Goal: Task Accomplishment & Management: Manage account settings

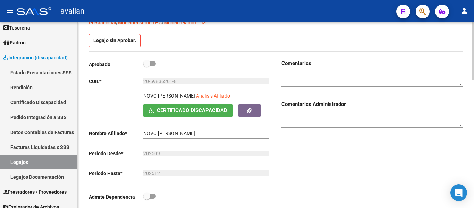
scroll to position [64, 0]
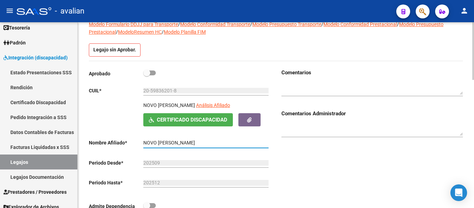
drag, startPoint x: 197, startPoint y: 142, endPoint x: 145, endPoint y: 147, distance: 52.3
click at [137, 152] on div "Aprobado CUIL * 20-59836201-8 Ingresar CUIL NOVO [PERSON_NAME] Análisis Afiliad…" at bounding box center [179, 141] width 181 height 145
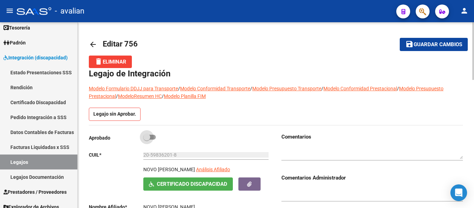
click at [155, 138] on span at bounding box center [149, 137] width 12 height 5
click at [147, 139] on input "checkbox" at bounding box center [146, 139] width 0 height 0
checkbox input "true"
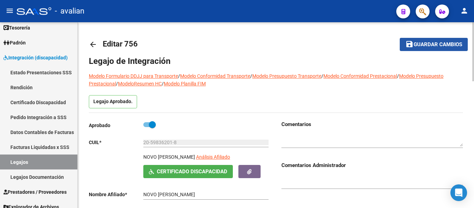
click at [443, 43] on span "Guardar cambios" at bounding box center [438, 45] width 49 height 6
click at [92, 44] on mat-icon "arrow_back" at bounding box center [93, 44] width 8 height 8
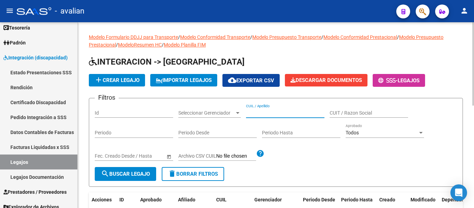
click at [273, 113] on input "CUIL / Apellido" at bounding box center [285, 113] width 78 height 6
paste input "20511016127"
type input "20511016127"
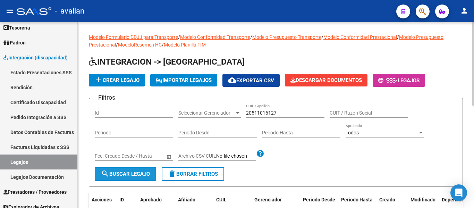
click at [128, 173] on span "search Buscar Legajo" at bounding box center [125, 174] width 49 height 6
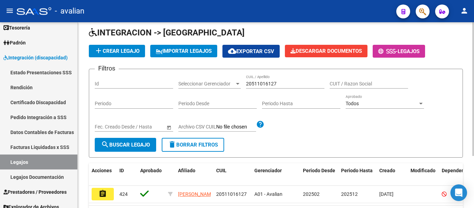
scroll to position [69, 0]
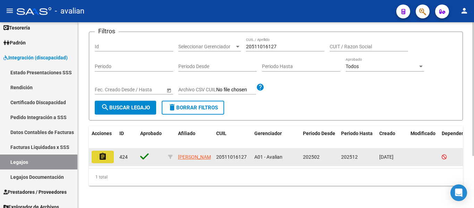
click at [103, 154] on mat-icon "assignment" at bounding box center [103, 156] width 8 height 8
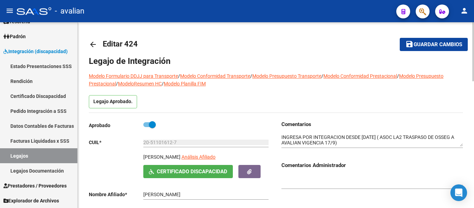
click at [97, 43] on mat-icon "arrow_back" at bounding box center [93, 44] width 8 height 8
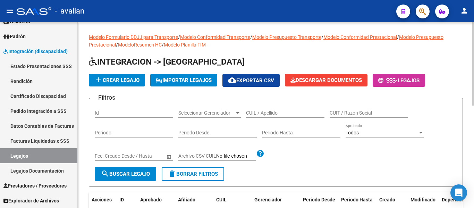
click at [264, 109] on div "CUIL / Apellido" at bounding box center [285, 111] width 78 height 14
paste input "20513682302"
type input "20513682302"
click at [137, 174] on span "search Buscar Legajo" at bounding box center [125, 174] width 49 height 6
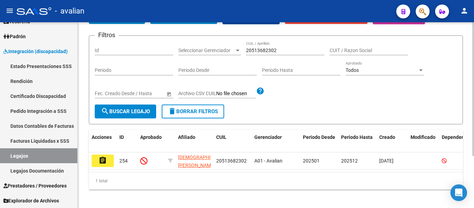
scroll to position [69, 0]
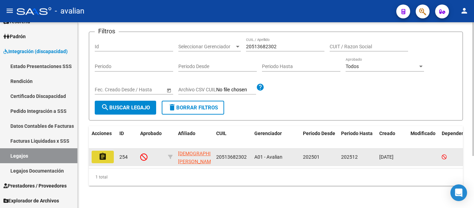
click at [100, 152] on mat-icon "assignment" at bounding box center [103, 156] width 8 height 8
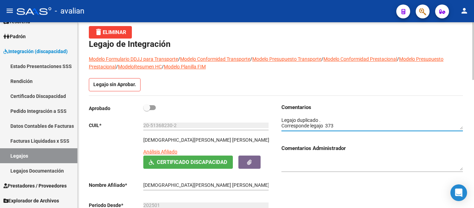
drag, startPoint x: 338, startPoint y: 124, endPoint x: 326, endPoint y: 122, distance: 12.2
click at [326, 122] on textarea at bounding box center [371, 123] width 181 height 13
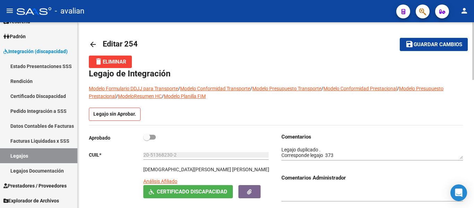
click at [89, 47] on mat-icon "arrow_back" at bounding box center [93, 44] width 8 height 8
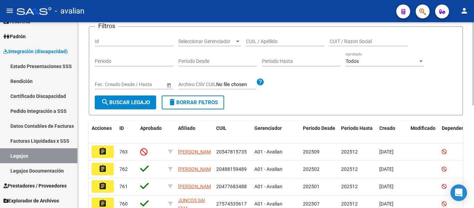
scroll to position [35, 0]
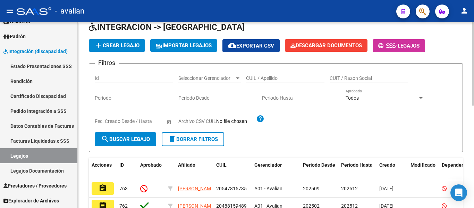
click at [257, 74] on div "CUIL / Apellido" at bounding box center [285, 76] width 78 height 14
paste input "20513682302"
type input "20513682302"
click at [148, 136] on button "search Buscar Legajo" at bounding box center [125, 139] width 61 height 14
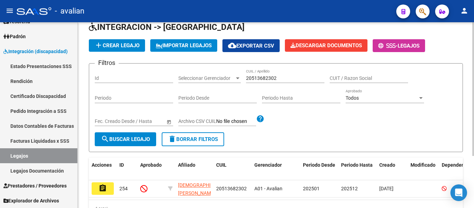
scroll to position [69, 0]
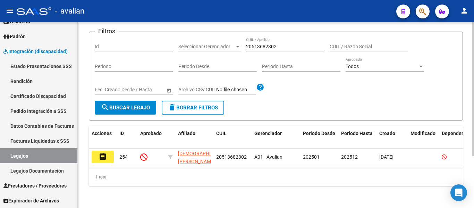
drag, startPoint x: 102, startPoint y: 159, endPoint x: 110, endPoint y: 169, distance: 13.1
click at [110, 168] on datatable-body "assignment 254 [PERSON_NAME] [PERSON_NAME] 20513682302 A01 - Avalian 202501 202…" at bounding box center [276, 157] width 374 height 19
click at [136, 44] on input "Id" at bounding box center [134, 47] width 78 height 6
type input "353"
click at [129, 105] on span "search Buscar Legajo" at bounding box center [125, 107] width 49 height 6
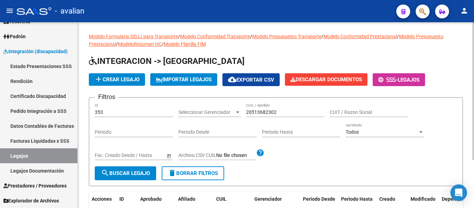
scroll to position [0, 0]
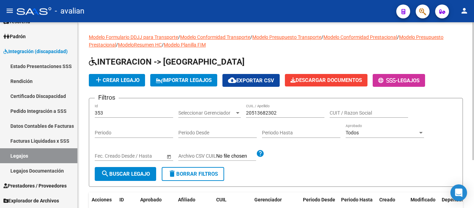
click at [123, 109] on div "353 Id" at bounding box center [134, 111] width 78 height 14
drag, startPoint x: 113, startPoint y: 110, endPoint x: 87, endPoint y: 113, distance: 26.6
click at [87, 113] on div "Modelo Formulario DDJJ para Transporte / Modelo Conformidad Transporte / Modelo…" at bounding box center [276, 147] width 396 height 250
type input "373"
click at [125, 171] on span "search Buscar Legajo" at bounding box center [125, 174] width 49 height 6
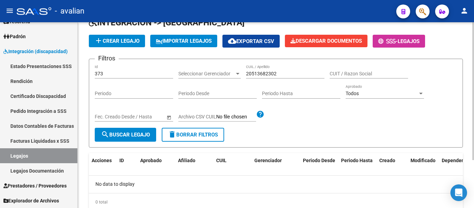
scroll to position [30, 0]
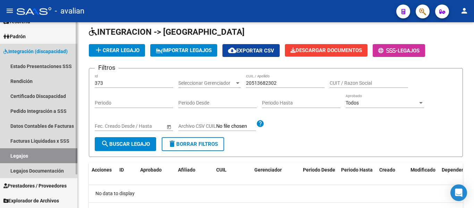
click at [26, 152] on link "Legajos" at bounding box center [38, 155] width 77 height 15
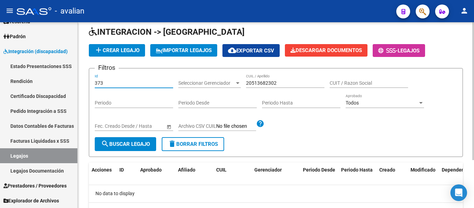
click at [135, 81] on input "373" at bounding box center [134, 83] width 78 height 6
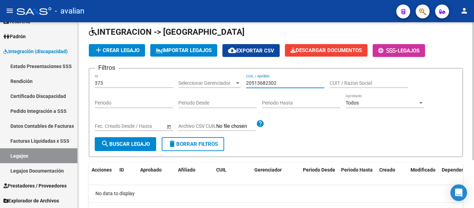
drag, startPoint x: 280, startPoint y: 84, endPoint x: 243, endPoint y: 84, distance: 36.4
click at [243, 84] on div "Filtros 373 Id Seleccionar Gerenciador Seleccionar Gerenciador 20513682302 CUIL…" at bounding box center [276, 105] width 362 height 63
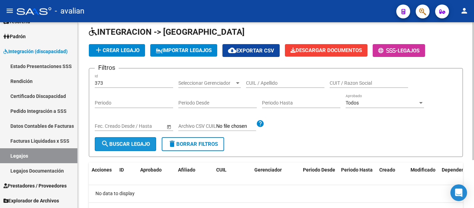
click at [126, 145] on span "search Buscar Legajo" at bounding box center [125, 144] width 49 height 6
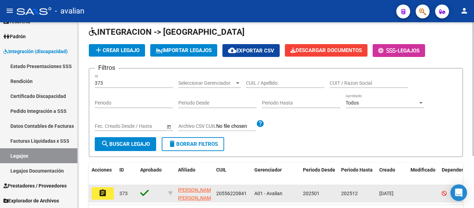
scroll to position [65, 0]
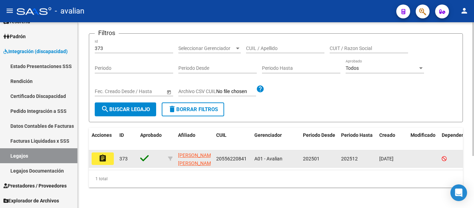
click at [105, 157] on mat-icon "assignment" at bounding box center [103, 158] width 8 height 8
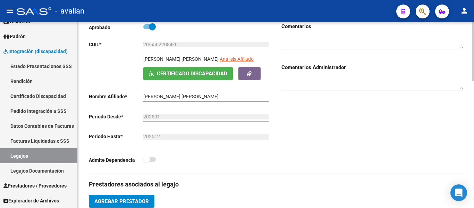
scroll to position [86, 0]
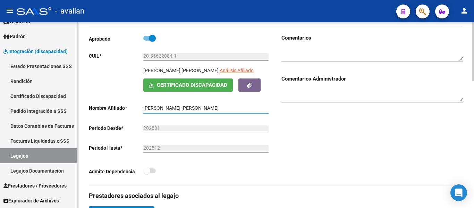
drag, startPoint x: 228, startPoint y: 106, endPoint x: 139, endPoint y: 106, distance: 88.5
click at [139, 106] on app-form-text-field "Nombre Afiliado * [PERSON_NAME] [PERSON_NAME] el nombre" at bounding box center [179, 108] width 180 height 6
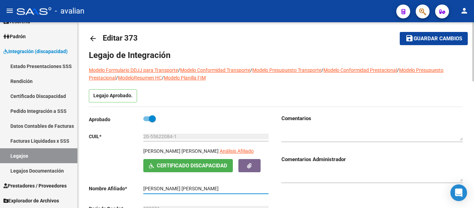
scroll to position [0, 0]
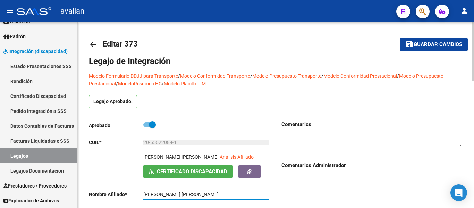
click at [95, 43] on mat-icon "arrow_back" at bounding box center [93, 44] width 8 height 8
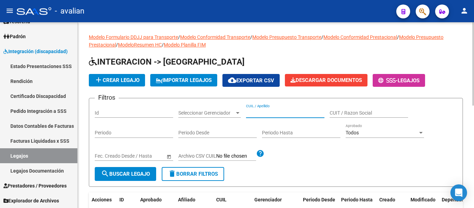
click at [268, 113] on input "CUIL / Apellido" at bounding box center [285, 113] width 78 height 6
paste input "20513682302"
type input "20513682302"
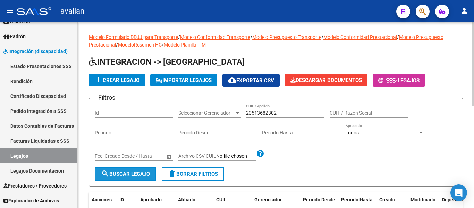
click at [114, 174] on span "search Buscar Legajo" at bounding box center [125, 174] width 49 height 6
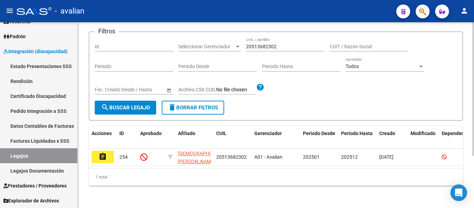
scroll to position [69, 0]
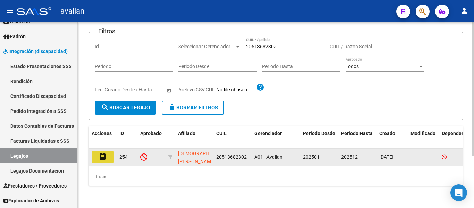
click at [105, 154] on mat-icon "assignment" at bounding box center [103, 156] width 8 height 8
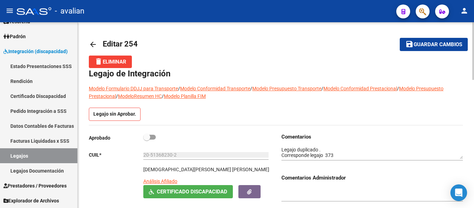
scroll to position [35, 0]
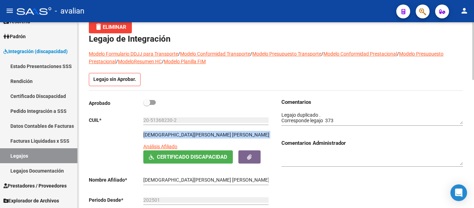
drag, startPoint x: 143, startPoint y: 133, endPoint x: 219, endPoint y: 136, distance: 75.3
click at [219, 136] on div "[DEMOGRAPHIC_DATA][PERSON_NAME] [PERSON_NAME] Afiliado" at bounding box center [206, 140] width 127 height 19
copy p "[DEMOGRAPHIC_DATA][PERSON_NAME] [PERSON_NAME]"
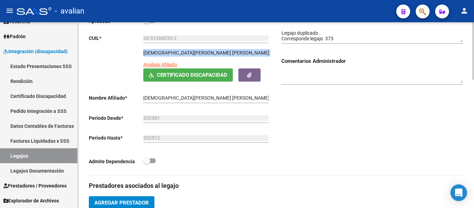
scroll to position [29, 0]
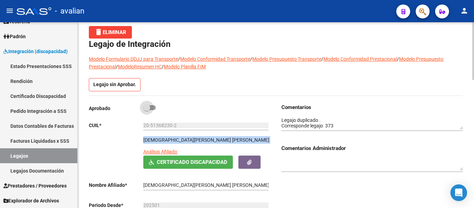
click at [153, 107] on span at bounding box center [149, 107] width 12 height 5
click at [147, 110] on input "checkbox" at bounding box center [146, 110] width 0 height 0
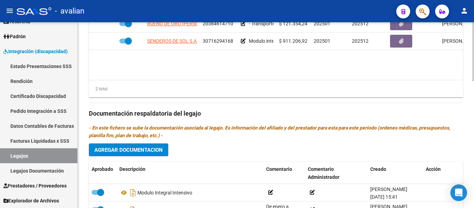
scroll to position [376, 0]
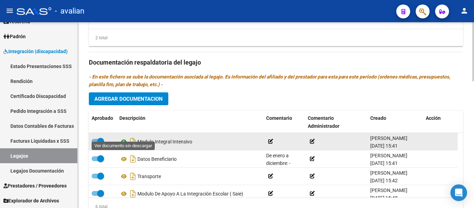
click at [123, 137] on icon at bounding box center [123, 141] width 9 height 8
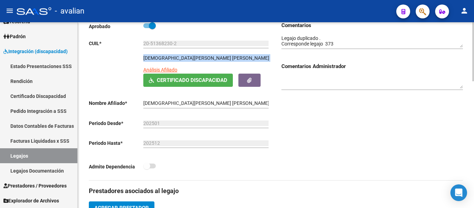
scroll to position [0, 0]
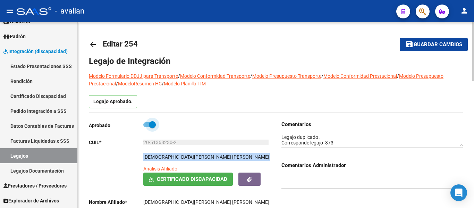
click at [145, 123] on span at bounding box center [149, 124] width 12 height 5
click at [146, 127] on input "checkbox" at bounding box center [146, 127] width 0 height 0
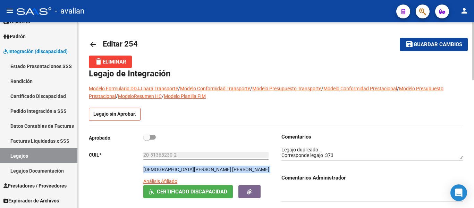
scroll to position [35, 0]
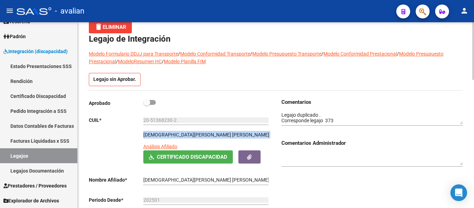
click at [154, 102] on span at bounding box center [149, 102] width 12 height 5
click at [147, 105] on input "checkbox" at bounding box center [146, 105] width 0 height 0
checkbox input "true"
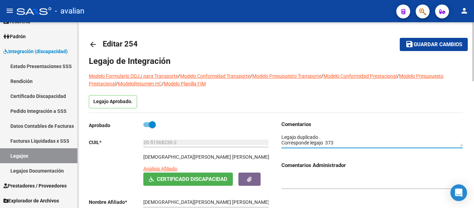
scroll to position [0, 0]
drag, startPoint x: 336, startPoint y: 141, endPoint x: 262, endPoint y: 131, distance: 75.3
click at [262, 131] on div "Aprobado CUIL * 20-51368230-2 Ingresar CUIL [DEMOGRAPHIC_DATA][PERSON_NAME] [PE…" at bounding box center [276, 199] width 374 height 159
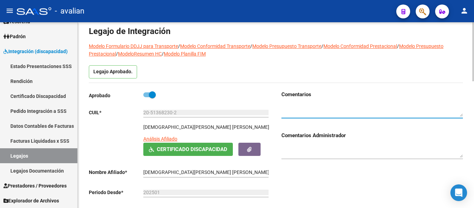
scroll to position [69, 0]
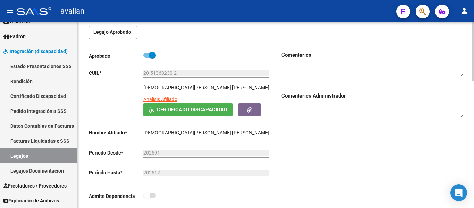
click at [118, 33] on p "Legajo Aprobado." at bounding box center [113, 32] width 48 height 13
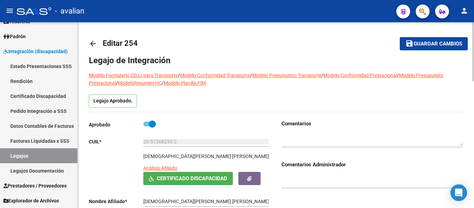
scroll to position [0, 0]
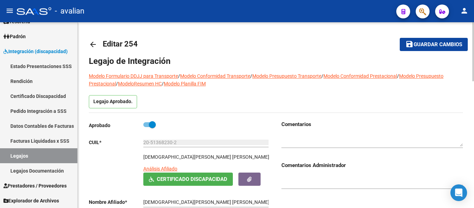
click at [426, 48] on button "save Guardar cambios" at bounding box center [434, 44] width 68 height 13
click at [422, 46] on span "Guardar cambios" at bounding box center [438, 45] width 49 height 6
click at [424, 47] on span "Guardar cambios" at bounding box center [438, 45] width 49 height 6
click at [427, 43] on span "Guardar cambios" at bounding box center [438, 45] width 49 height 6
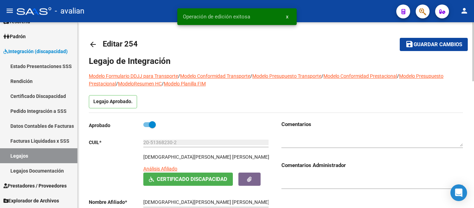
click at [92, 45] on mat-icon "arrow_back" at bounding box center [93, 44] width 8 height 8
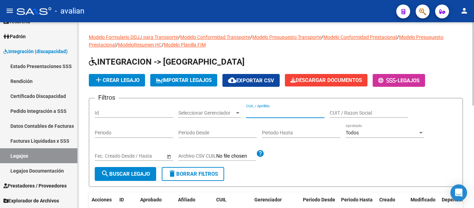
click at [259, 114] on input "CUIL / Apellido" at bounding box center [285, 113] width 78 height 6
paste input "20587442796"
type input "20587442796"
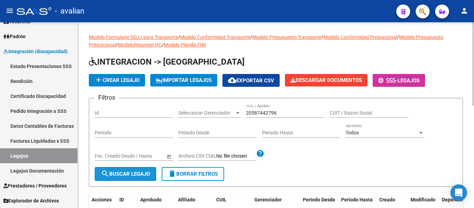
click at [137, 172] on span "search Buscar Legajo" at bounding box center [125, 174] width 49 height 6
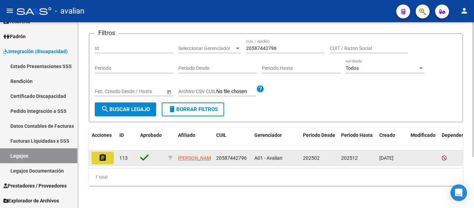
click at [107, 153] on button "assignment" at bounding box center [103, 158] width 22 height 12
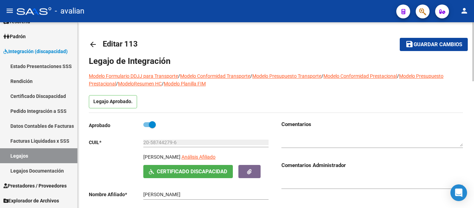
click at [93, 47] on mat-icon "arrow_back" at bounding box center [93, 44] width 8 height 8
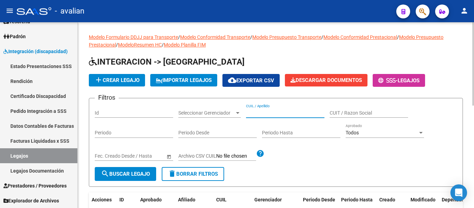
click at [261, 110] on input "CUIL / Apellido" at bounding box center [285, 113] width 78 height 6
paste input "27528724456"
type input "27528724456"
click at [150, 176] on span "search Buscar Legajo" at bounding box center [125, 174] width 49 height 6
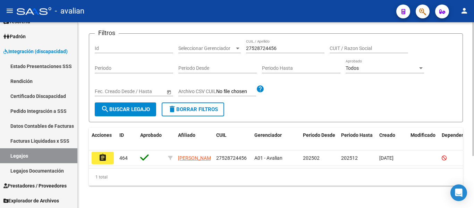
scroll to position [72, 0]
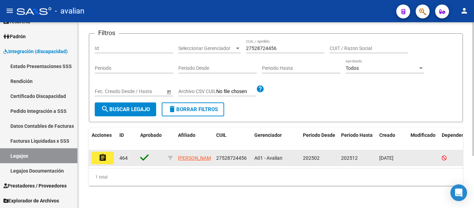
click at [107, 153] on button "assignment" at bounding box center [103, 158] width 22 height 12
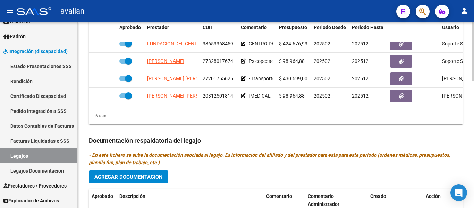
scroll to position [278, 0]
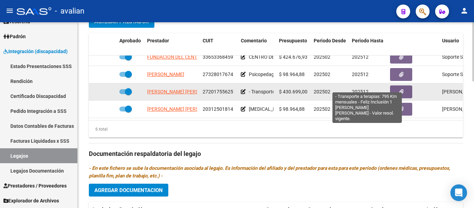
click at [261, 89] on span "- Transporte a terapias: 795 Km mensuales - Feliz Inclusión 1 [PERSON_NAME] [PE…" at bounding box center [374, 92] width 251 height 6
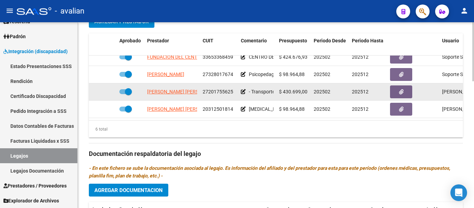
click at [243, 89] on icon at bounding box center [243, 91] width 5 height 5
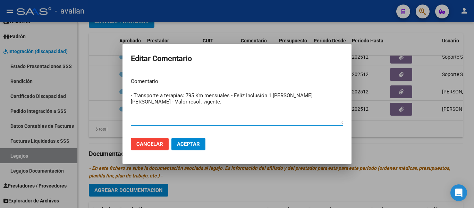
click at [158, 142] on span "Cancelar" at bounding box center [149, 144] width 27 height 6
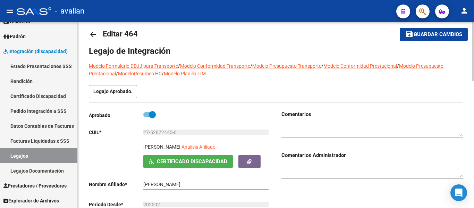
scroll to position [0, 0]
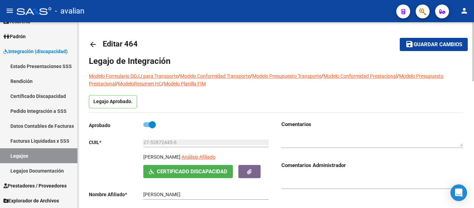
click at [96, 43] on mat-icon "arrow_back" at bounding box center [93, 44] width 8 height 8
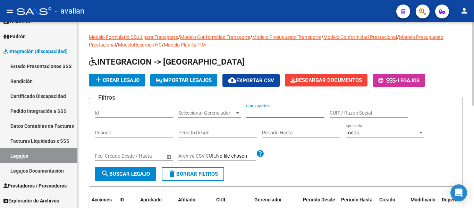
click at [273, 113] on input "CUIL / Apellido" at bounding box center [285, 113] width 78 height 6
paste input "20587442796"
type input "20587442796"
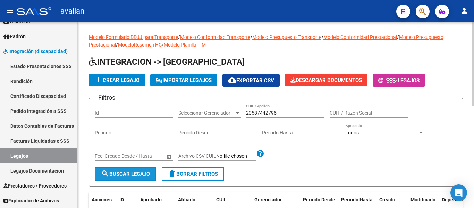
click at [135, 175] on span "search Buscar Legajo" at bounding box center [125, 174] width 49 height 6
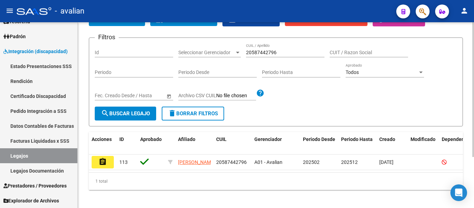
scroll to position [69, 0]
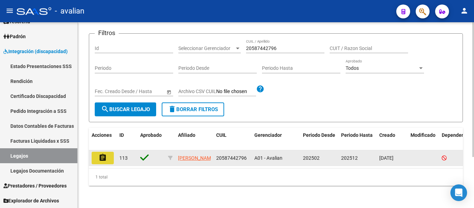
click at [102, 153] on mat-icon "assignment" at bounding box center [103, 157] width 8 height 8
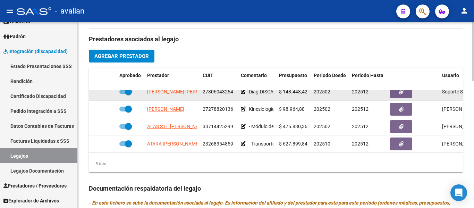
scroll to position [278, 0]
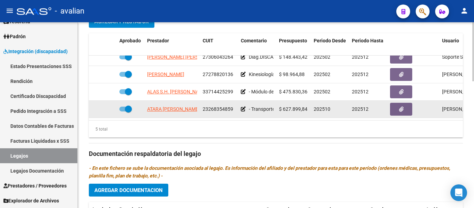
click at [243, 106] on icon at bounding box center [243, 108] width 5 height 5
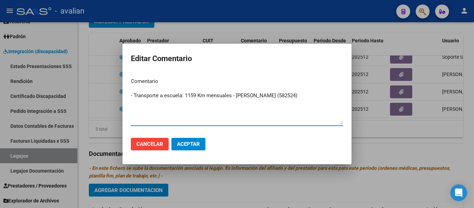
click at [155, 145] on span "Cancelar" at bounding box center [149, 144] width 27 height 6
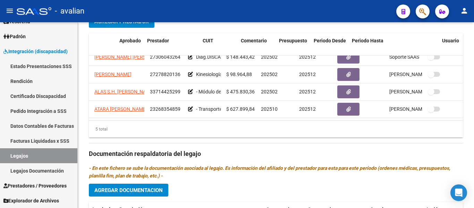
scroll to position [30, 0]
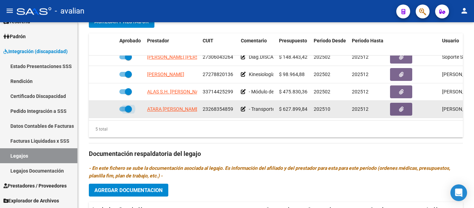
click at [120, 106] on span at bounding box center [125, 108] width 12 height 5
click at [122, 111] on input "checkbox" at bounding box center [122, 111] width 0 height 0
click at [105, 106] on icon at bounding box center [106, 108] width 5 height 5
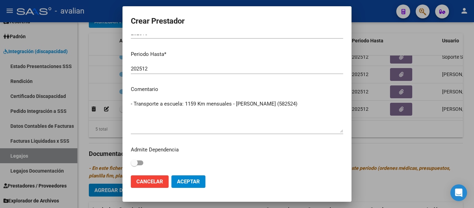
scroll to position [0, 0]
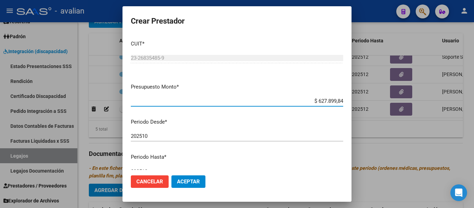
click at [382, 133] on div at bounding box center [237, 104] width 474 height 208
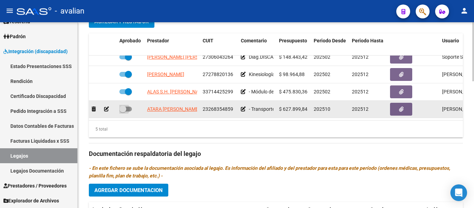
click at [130, 106] on span at bounding box center [125, 108] width 12 height 5
click at [123, 111] on input "checkbox" at bounding box center [122, 111] width 0 height 0
checkbox input "true"
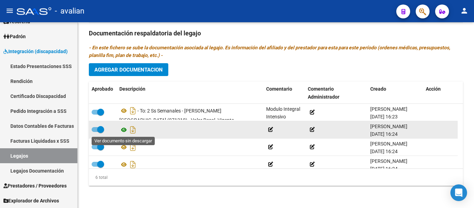
click at [125, 129] on icon at bounding box center [123, 130] width 9 height 8
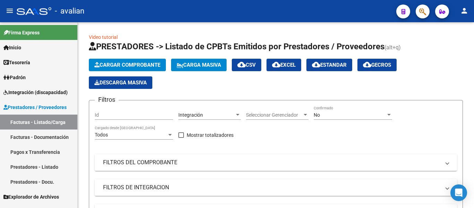
scroll to position [273, 0]
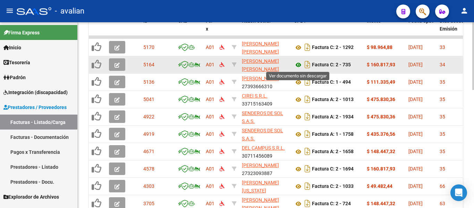
click at [297, 65] on icon at bounding box center [298, 65] width 9 height 8
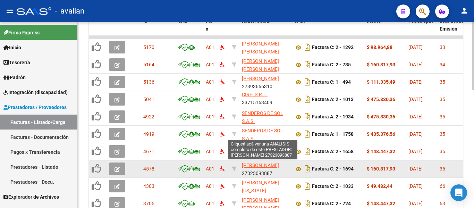
scroll to position [9, 0]
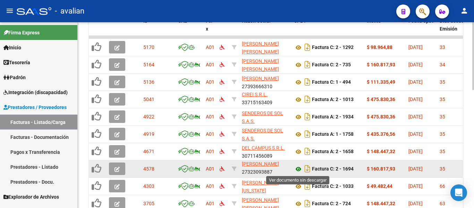
click at [298, 168] on icon at bounding box center [298, 169] width 9 height 8
click at [113, 169] on button "button" at bounding box center [117, 168] width 16 height 12
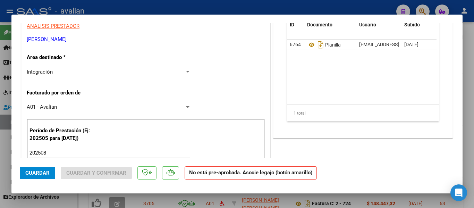
scroll to position [104, 0]
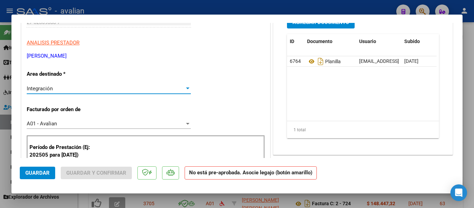
click at [185, 91] on div at bounding box center [188, 89] width 6 height 6
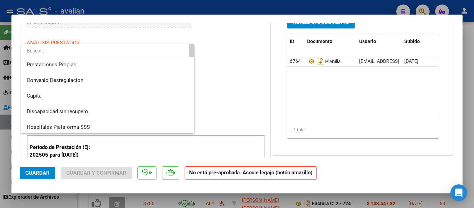
scroll to position [67, 0]
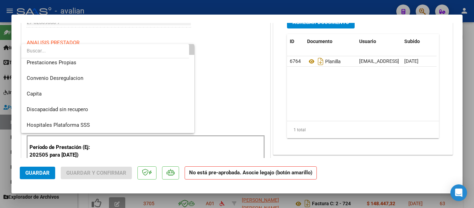
click at [231, 84] on div at bounding box center [237, 104] width 474 height 208
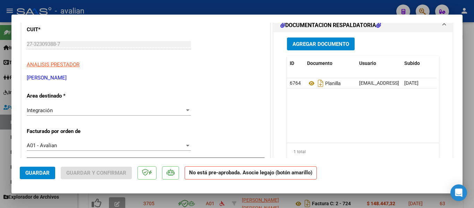
scroll to position [0, 0]
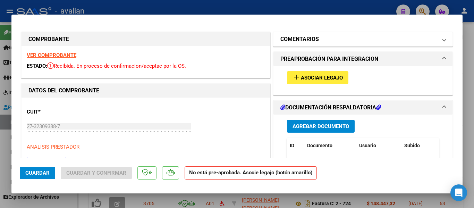
click at [443, 37] on span at bounding box center [444, 39] width 3 height 8
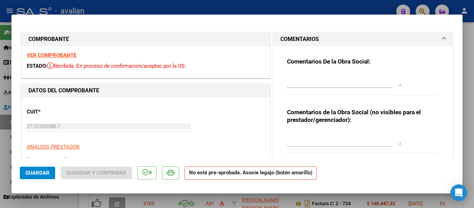
click at [333, 80] on textarea at bounding box center [344, 80] width 114 height 14
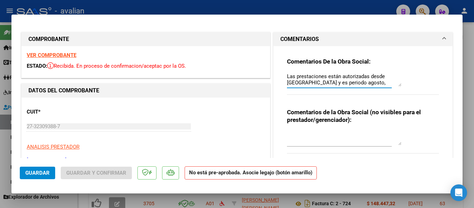
scroll to position [6, 0]
type textarea "Las prestaciones están autorizadas desde Septiembre y es periodo agosto, deberí…"
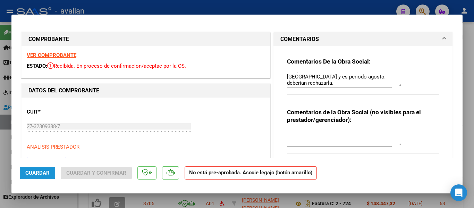
click at [29, 174] on span "Guardar" at bounding box center [37, 173] width 24 height 6
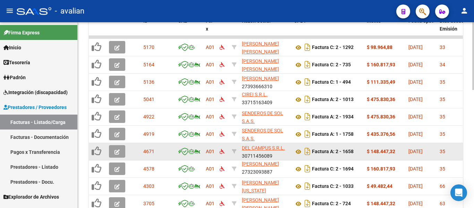
scroll to position [1, 0]
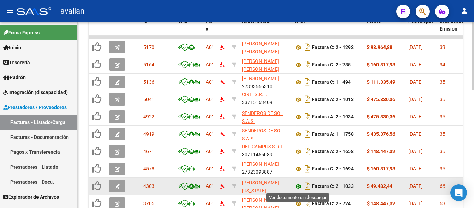
click at [297, 187] on icon at bounding box center [298, 186] width 9 height 8
click at [121, 185] on button "button" at bounding box center [117, 186] width 16 height 12
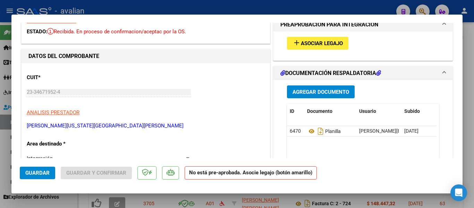
scroll to position [0, 0]
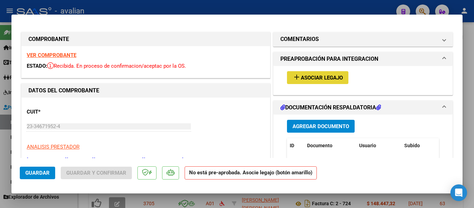
click at [308, 78] on span "Asociar Legajo" at bounding box center [322, 78] width 42 height 6
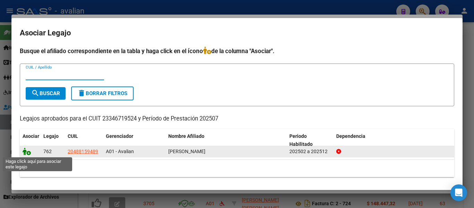
click at [27, 150] on icon at bounding box center [27, 151] width 8 height 8
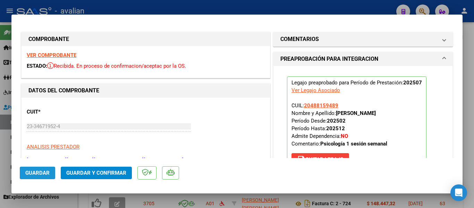
click at [35, 175] on span "Guardar" at bounding box center [37, 173] width 24 height 6
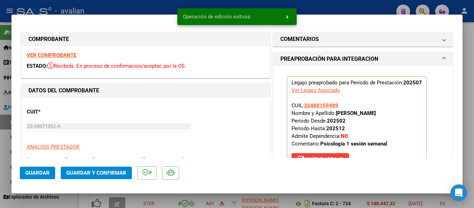
type input "$ 0,00"
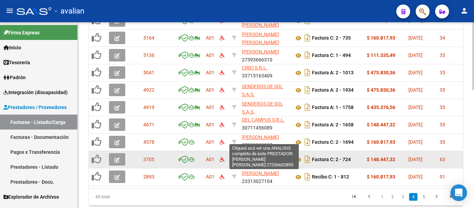
scroll to position [290, 0]
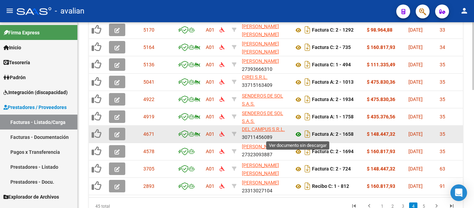
click at [298, 137] on icon at bounding box center [298, 134] width 9 height 8
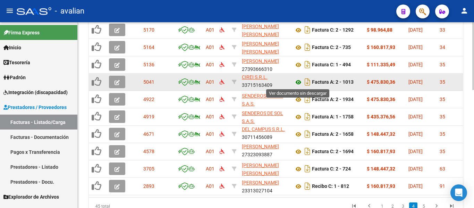
click at [298, 83] on icon at bounding box center [298, 82] width 9 height 8
click at [116, 83] on icon "button" at bounding box center [116, 82] width 5 height 5
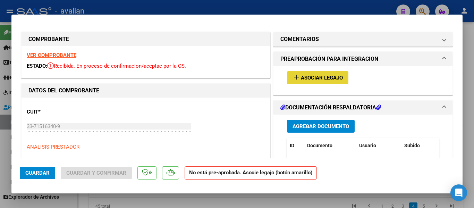
click at [332, 80] on span "Asociar Legajo" at bounding box center [322, 78] width 42 height 6
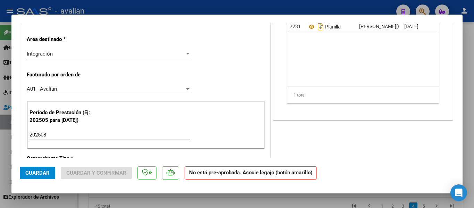
scroll to position [104, 0]
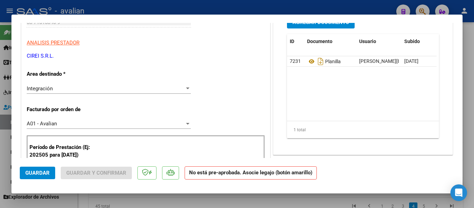
click at [185, 86] on div at bounding box center [188, 89] width 6 height 6
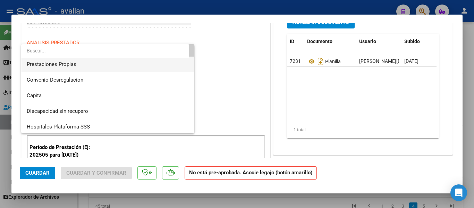
scroll to position [67, 0]
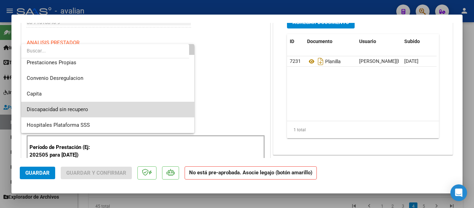
click at [112, 108] on span "Discapacidad sin recupero" at bounding box center [108, 110] width 162 height 16
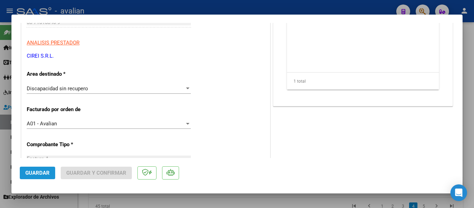
click at [40, 172] on span "Guardar" at bounding box center [37, 173] width 24 height 6
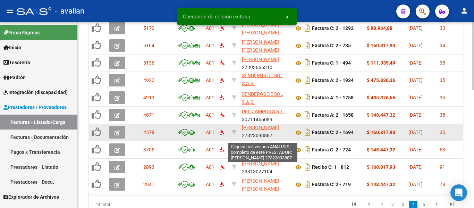
scroll to position [290, 0]
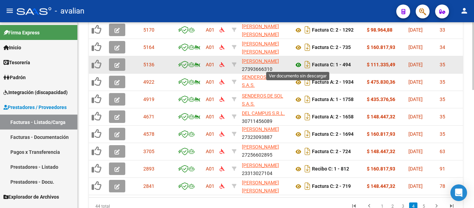
click at [297, 64] on icon at bounding box center [298, 65] width 9 height 8
click at [113, 63] on button "button" at bounding box center [117, 64] width 16 height 12
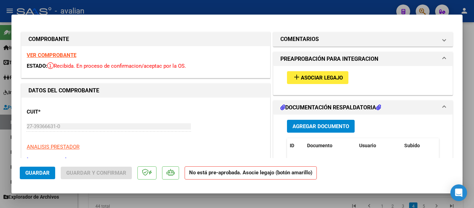
click at [329, 80] on span "Asociar Legajo" at bounding box center [322, 78] width 42 height 6
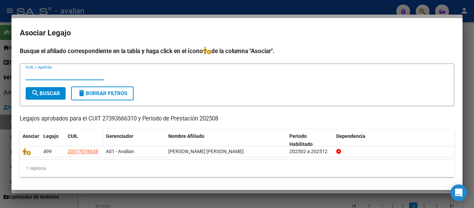
scroll to position [1, 0]
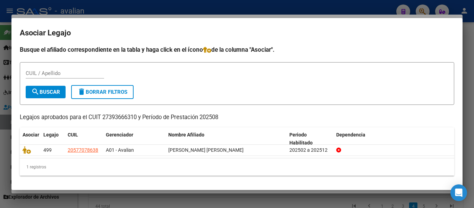
click at [166, 8] on div at bounding box center [237, 104] width 474 height 208
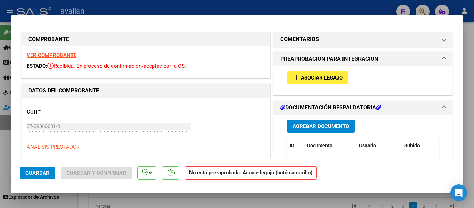
click at [220, 5] on div at bounding box center [237, 104] width 474 height 208
type input "$ 0,00"
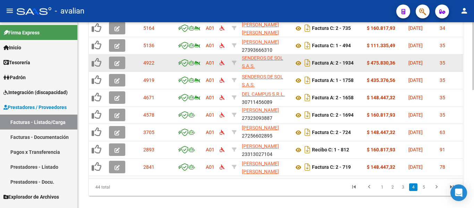
scroll to position [325, 0]
